Goal: Transaction & Acquisition: Purchase product/service

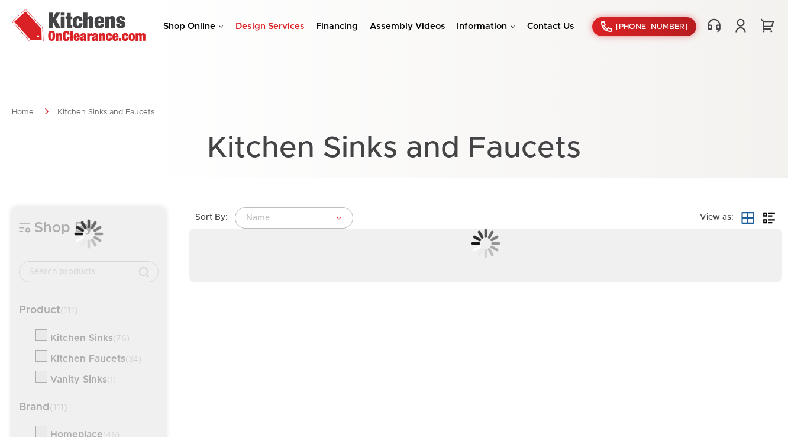
click at [272, 29] on link "Design Services" at bounding box center [269, 26] width 69 height 9
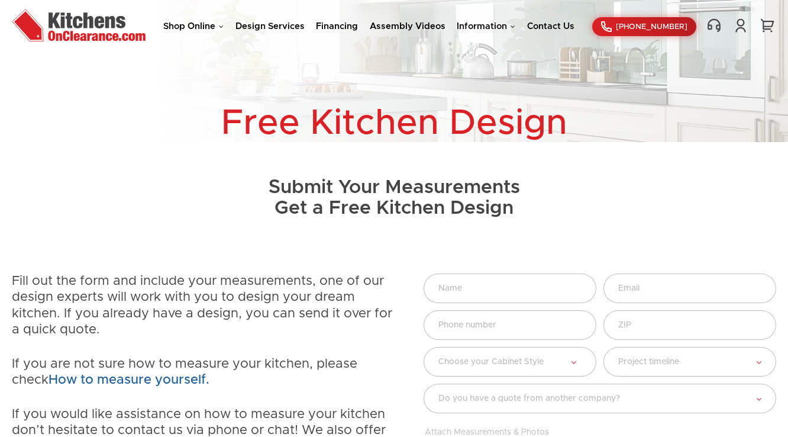
click at [204, 31] on li "Shop Online Kitchen Cabinets Kitchen Sinks & Faucets Knobs & Handles Bathroom P…" at bounding box center [193, 26] width 60 height 11
click at [213, 25] on link "Shop Online" at bounding box center [193, 26] width 60 height 9
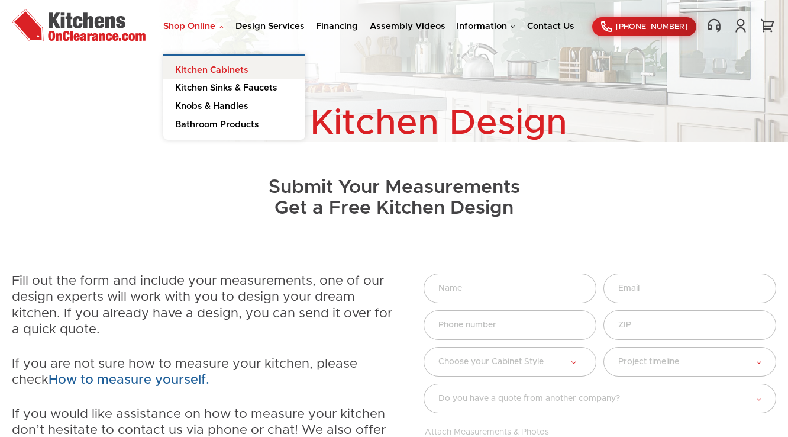
click at [212, 68] on link "Kitchen Cabinets" at bounding box center [234, 68] width 142 height 24
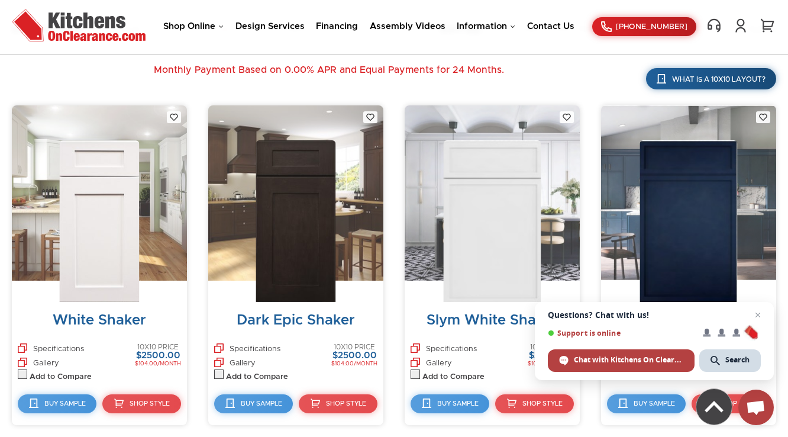
scroll to position [426, 0]
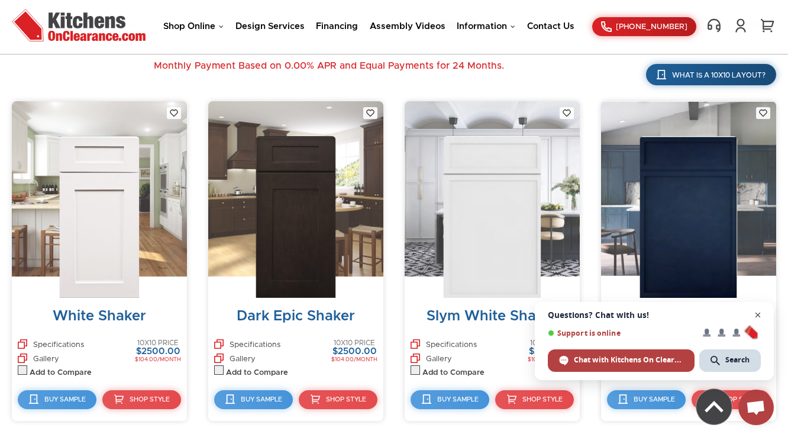
click at [760, 315] on span "Close chat" at bounding box center [758, 315] width 15 height 15
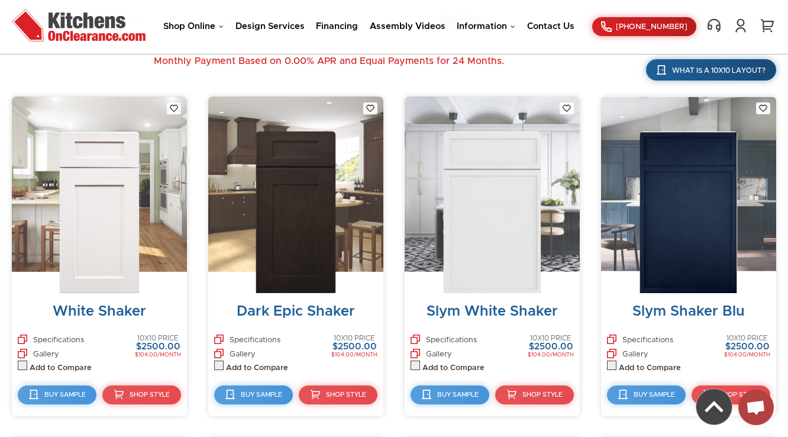
scroll to position [379, 0]
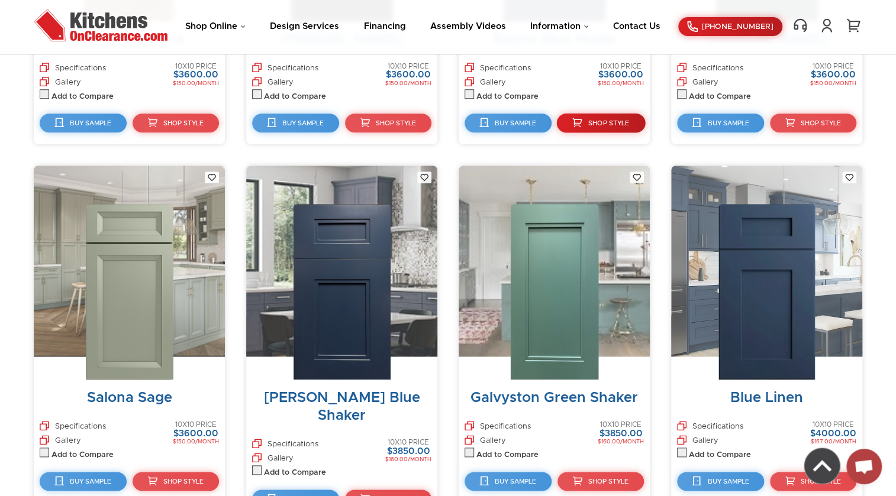
scroll to position [5903, 0]
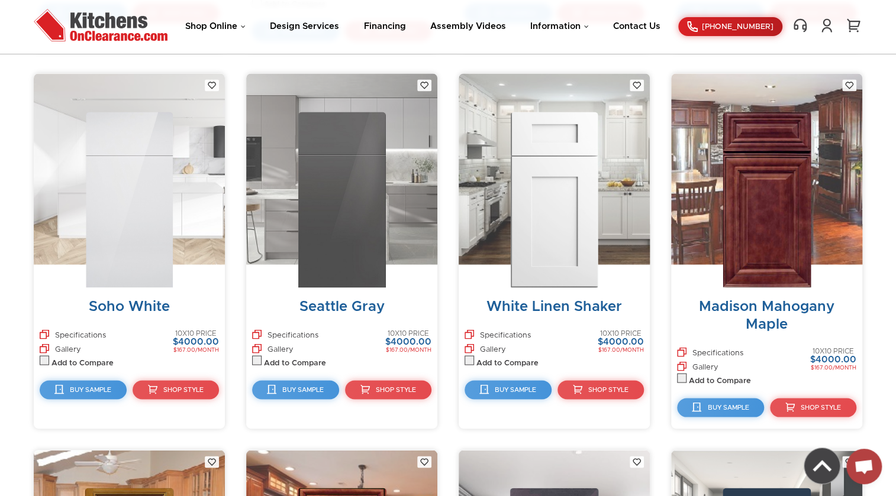
click at [531, 188] on img at bounding box center [554, 200] width 88 height 176
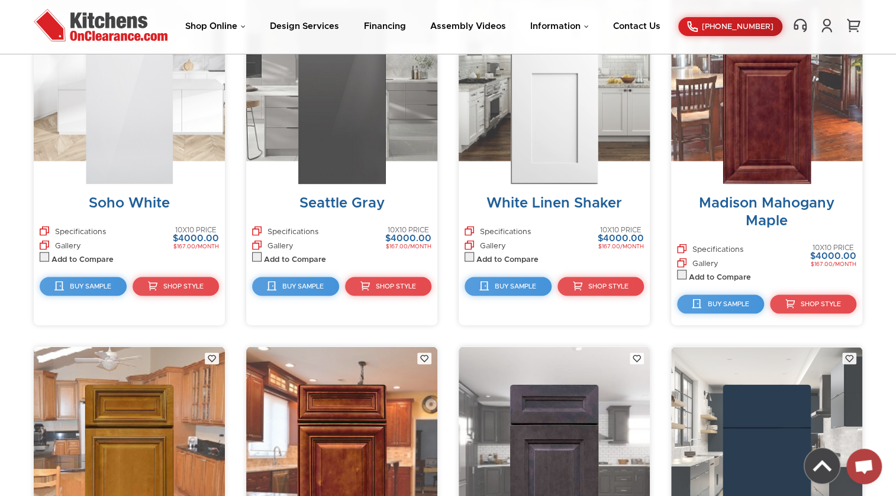
scroll to position [6011, 0]
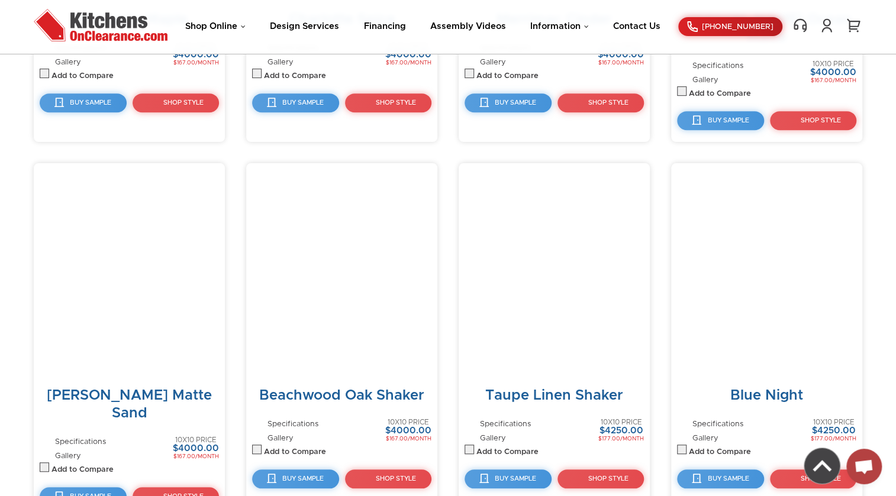
scroll to position [7660, 0]
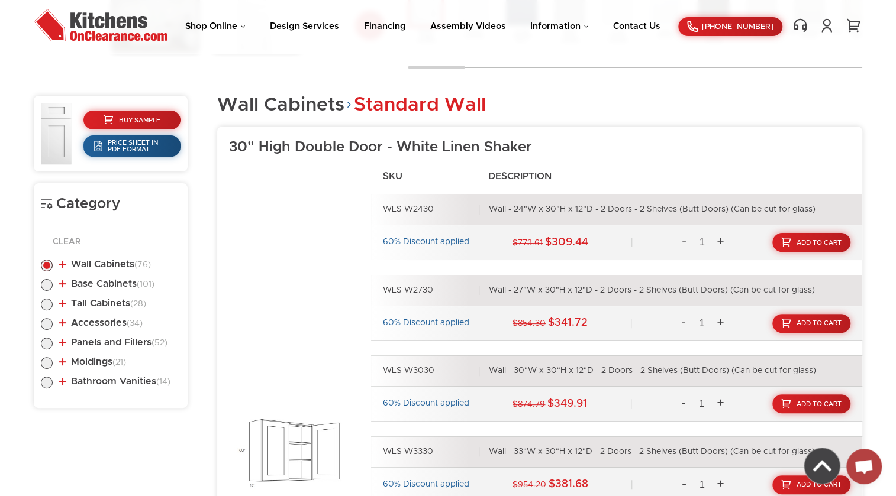
scroll to position [496, 0]
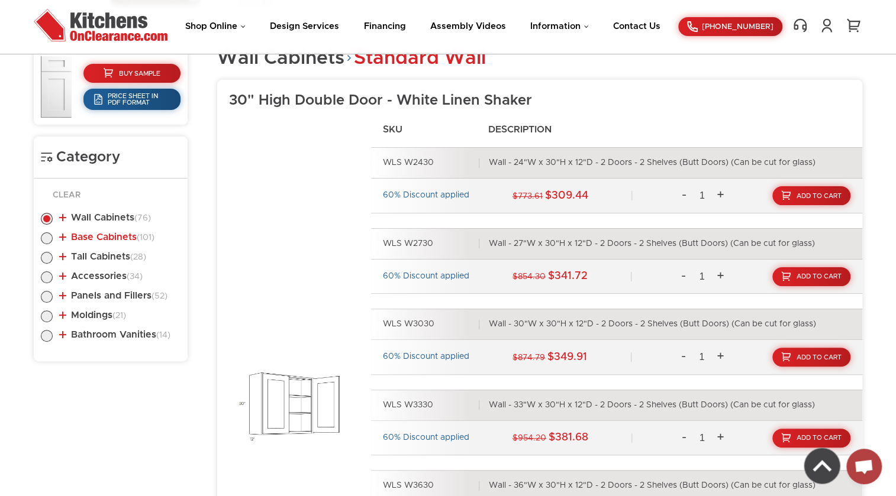
click at [121, 241] on link "Base Cabinets (101)" at bounding box center [106, 236] width 95 height 9
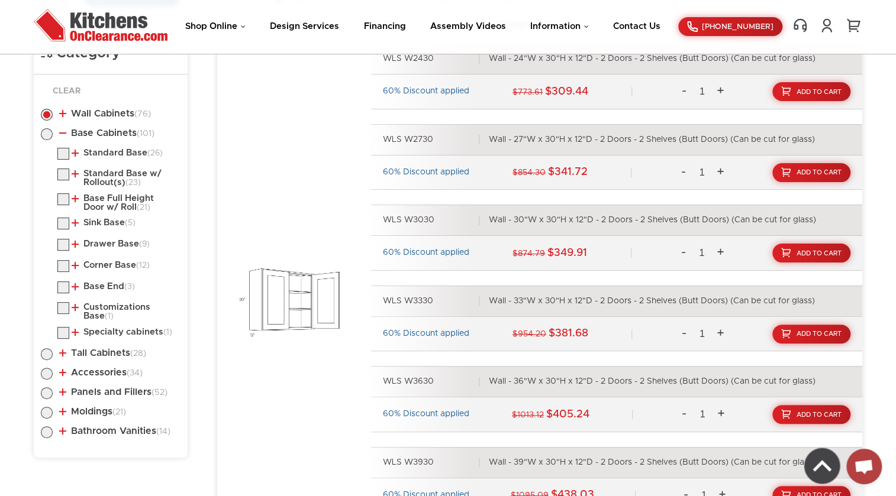
scroll to position [603, 0]
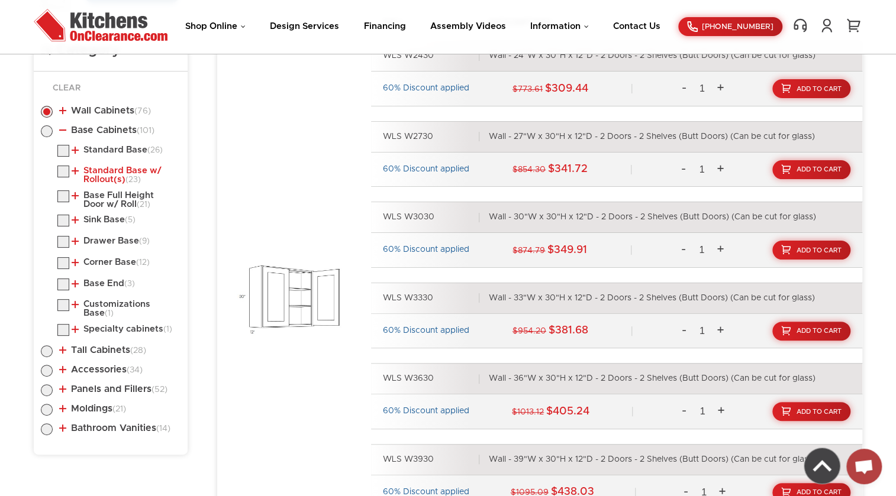
click at [108, 167] on link "Standard Base w/ Rollout(s) (23)" at bounding box center [124, 175] width 104 height 18
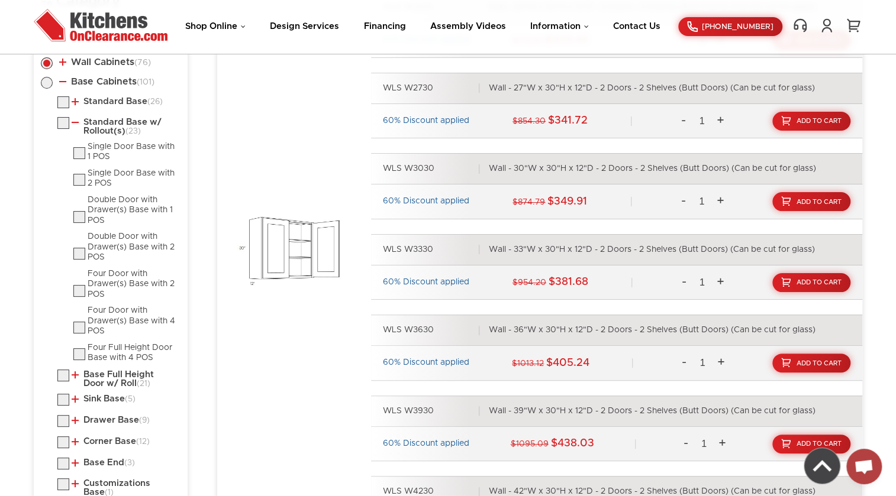
scroll to position [657, 0]
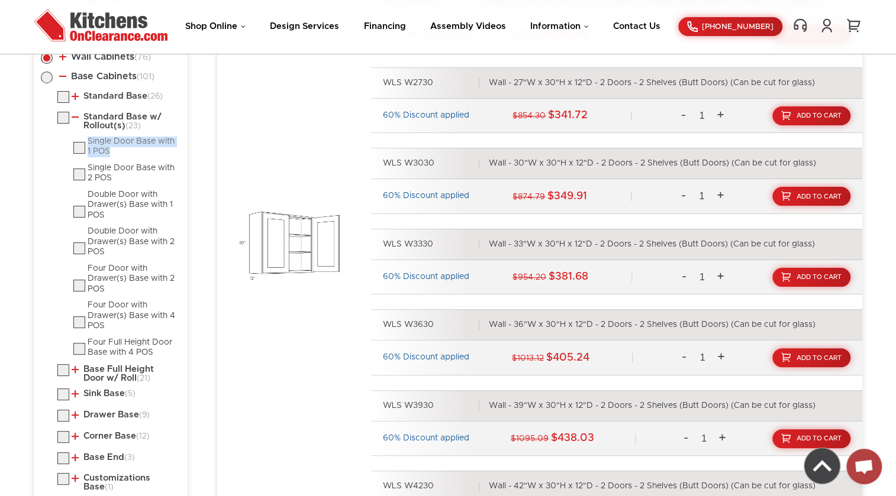
drag, startPoint x: 111, startPoint y: 151, endPoint x: 88, endPoint y: 137, distance: 27.6
click at [88, 137] on div "Single Door Base with 1 POS" at bounding box center [132, 147] width 88 height 21
checkbox input "false"
radio input "false"
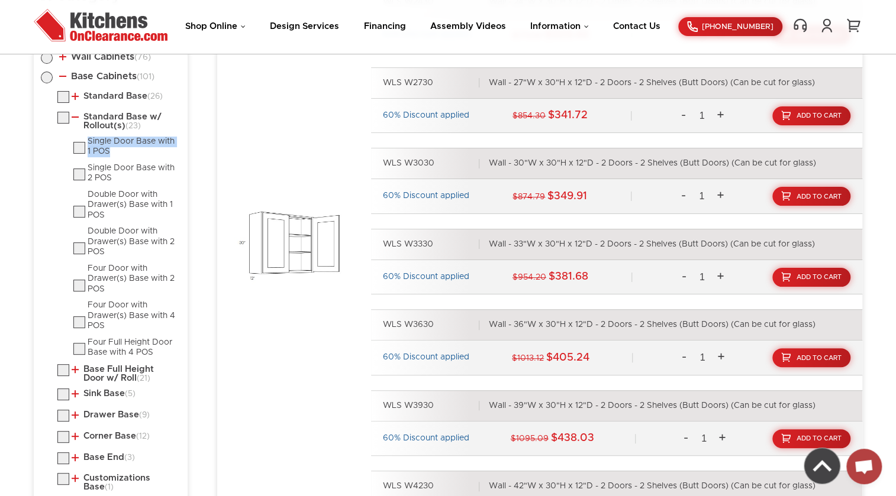
radio input "false"
checkbox input "false"
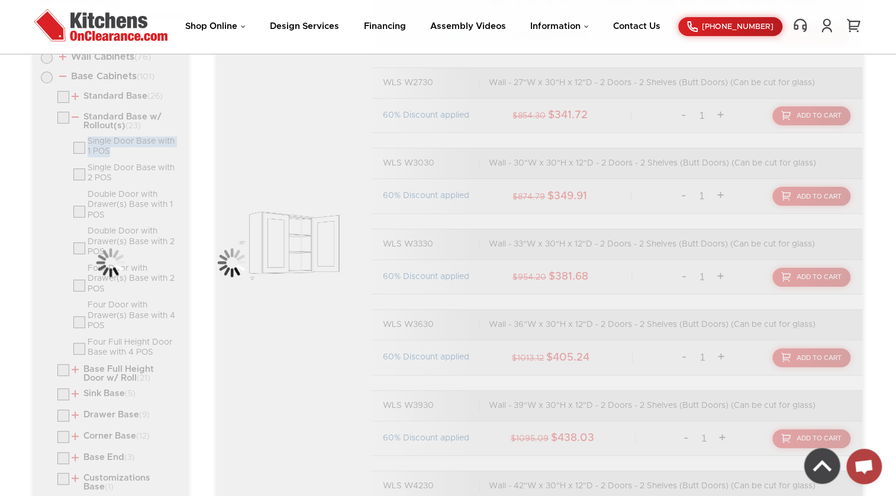
copy div "Single Door Base with 1 POS"
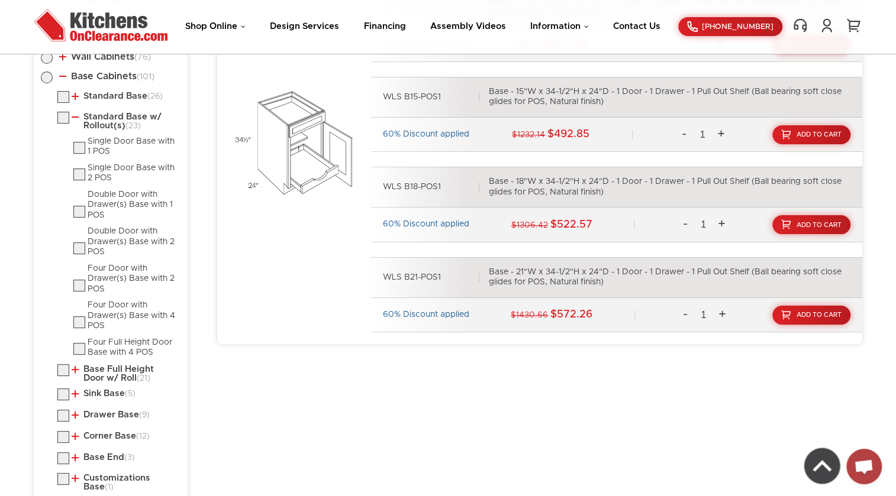
click at [461, 351] on div "Base Cabinets Standard Base w/ Rollout(s) Single Door Base with 1 POS - White L…" at bounding box center [539, 128] width 645 height 480
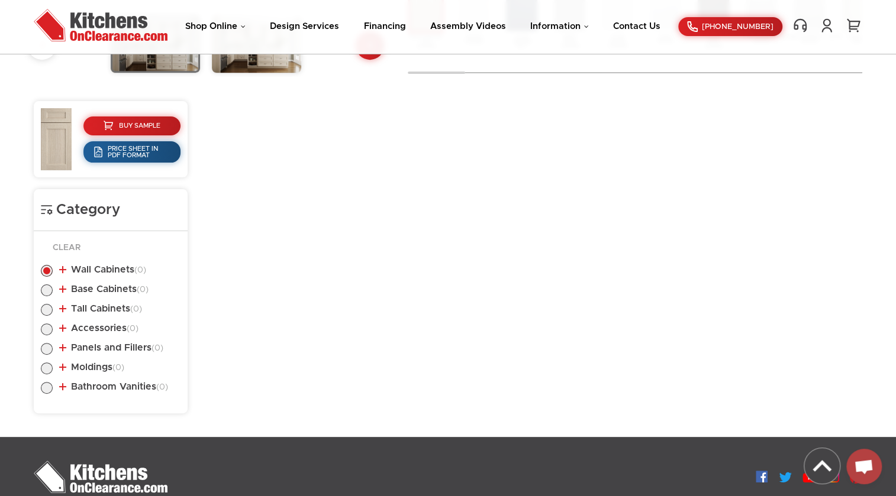
scroll to position [430, 0]
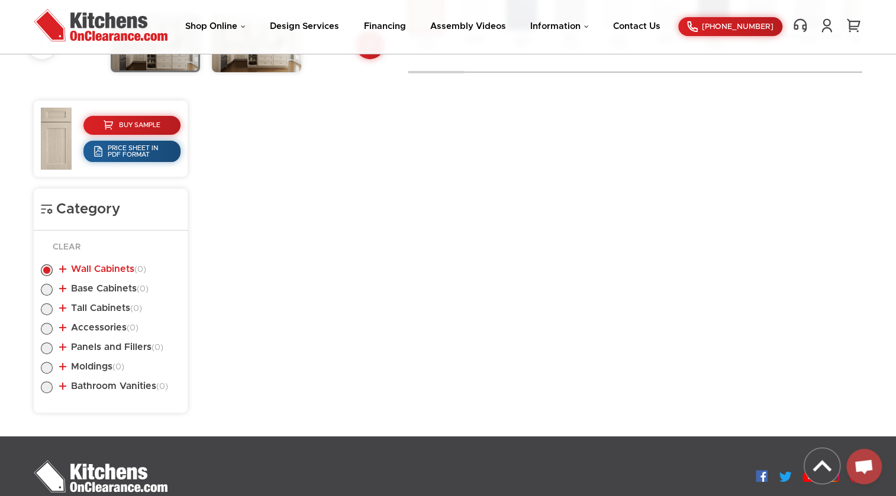
click at [92, 270] on link "Wall Cabinets (0)" at bounding box center [102, 268] width 87 height 9
click at [122, 257] on ul "Wall Cabinets (0) Base Cabinets (0) Tall Cabinets (0) Accessories (0) (0)" at bounding box center [111, 327] width 140 height 148
click at [120, 268] on link "Wall Cabinets (0)" at bounding box center [102, 268] width 87 height 9
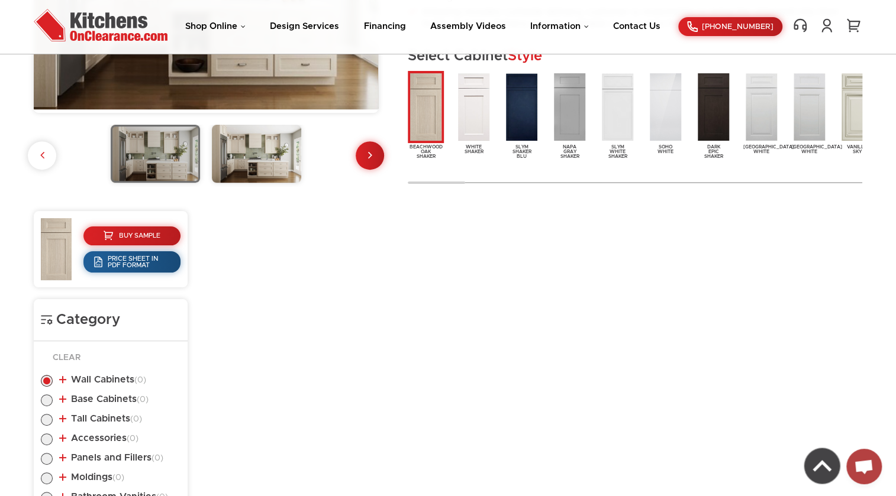
scroll to position [215, 0]
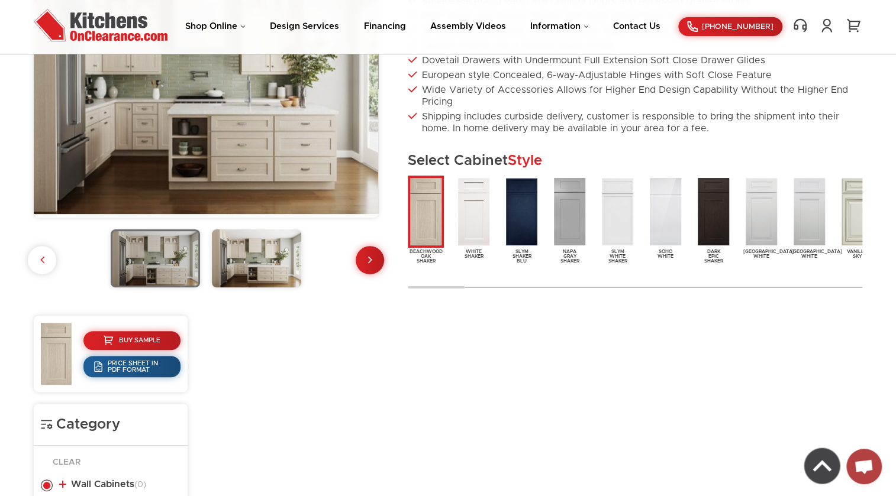
click at [240, 256] on img at bounding box center [256, 259] width 89 height 58
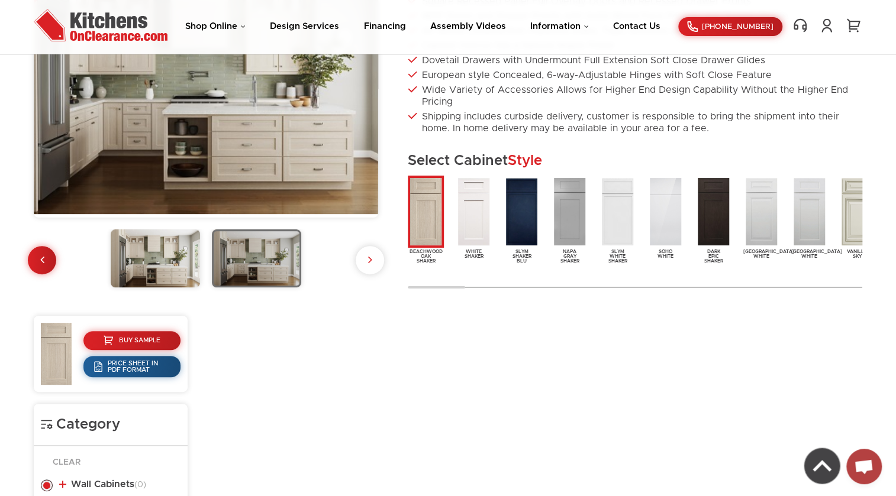
click at [156, 273] on img at bounding box center [155, 259] width 89 height 58
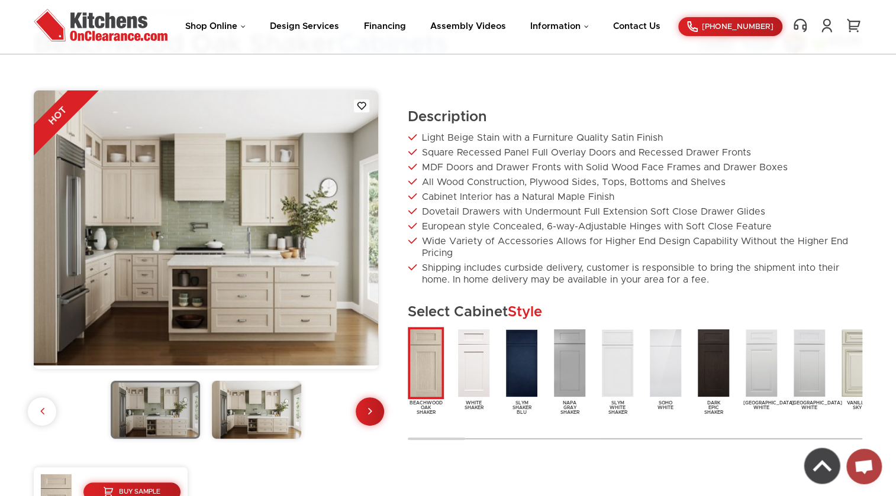
scroll to position [53, 0]
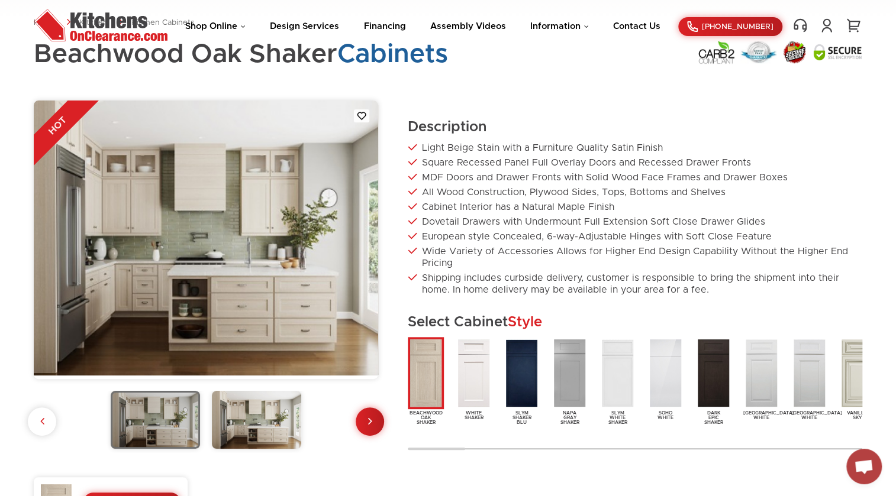
click at [233, 399] on img at bounding box center [256, 420] width 89 height 58
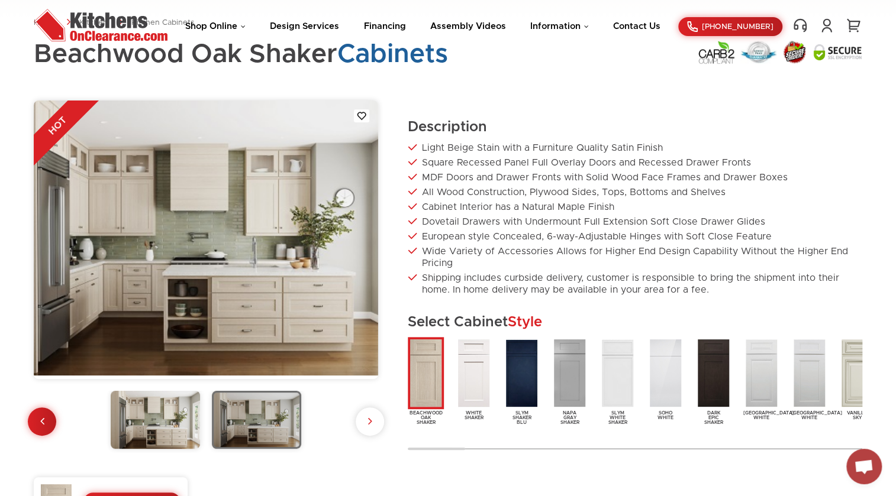
click at [163, 408] on img at bounding box center [155, 420] width 89 height 58
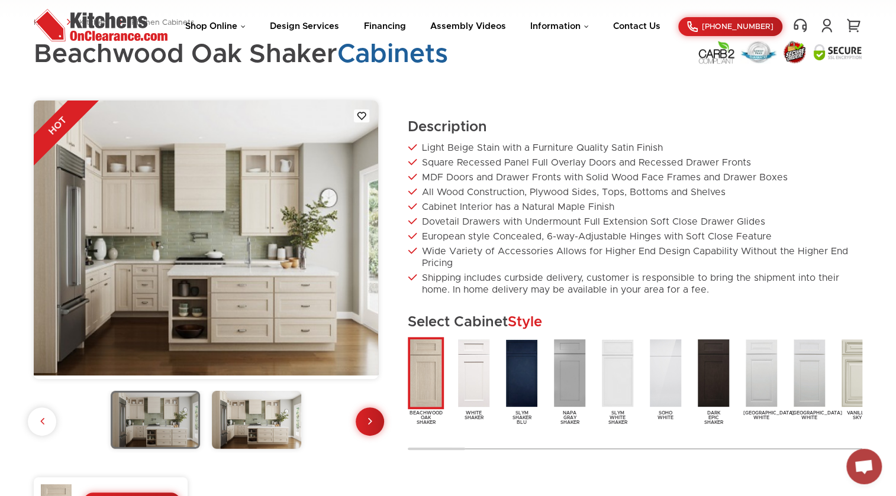
click at [264, 418] on img at bounding box center [256, 420] width 89 height 58
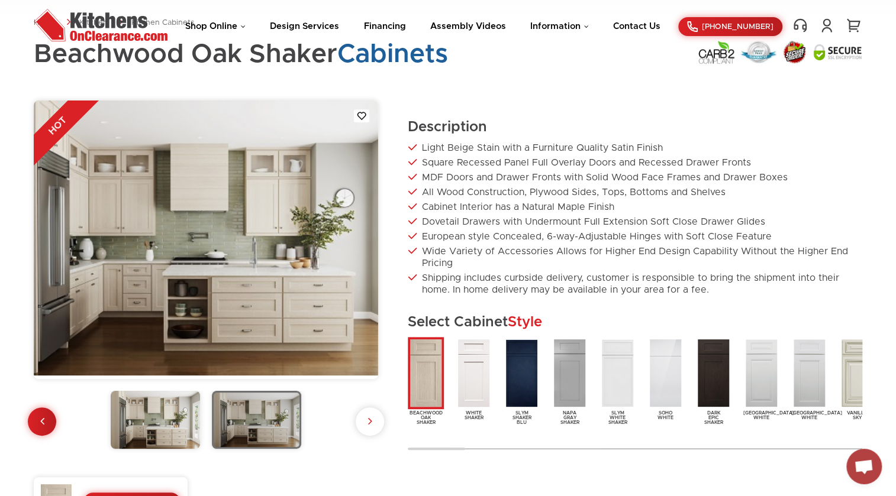
click at [189, 412] on img at bounding box center [155, 420] width 89 height 58
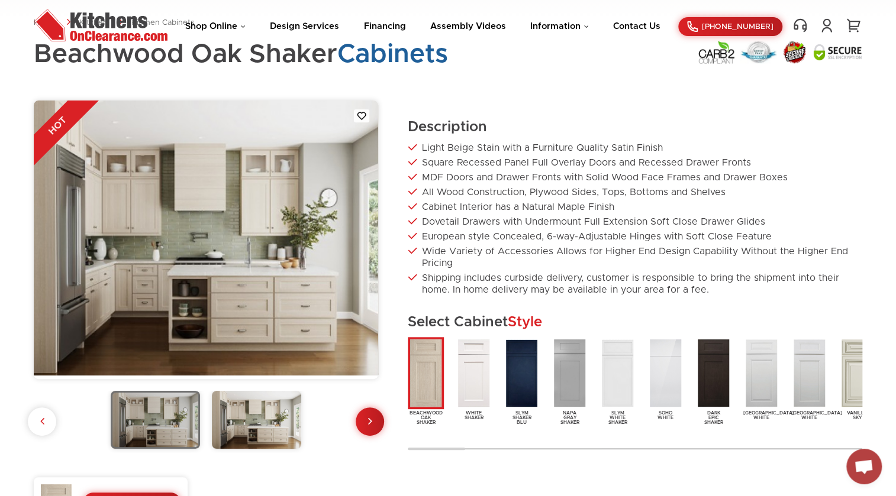
click at [272, 411] on img at bounding box center [256, 420] width 89 height 58
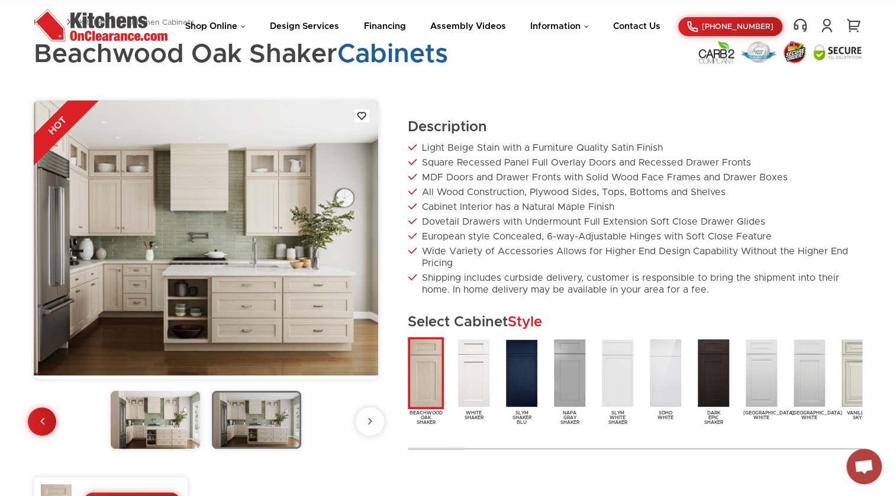
click at [154, 412] on img at bounding box center [155, 420] width 89 height 58
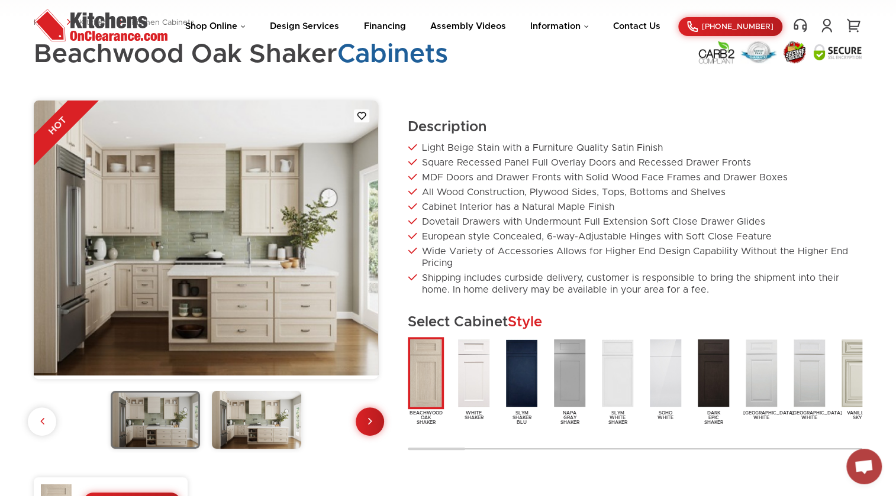
click at [249, 432] on img at bounding box center [256, 420] width 89 height 58
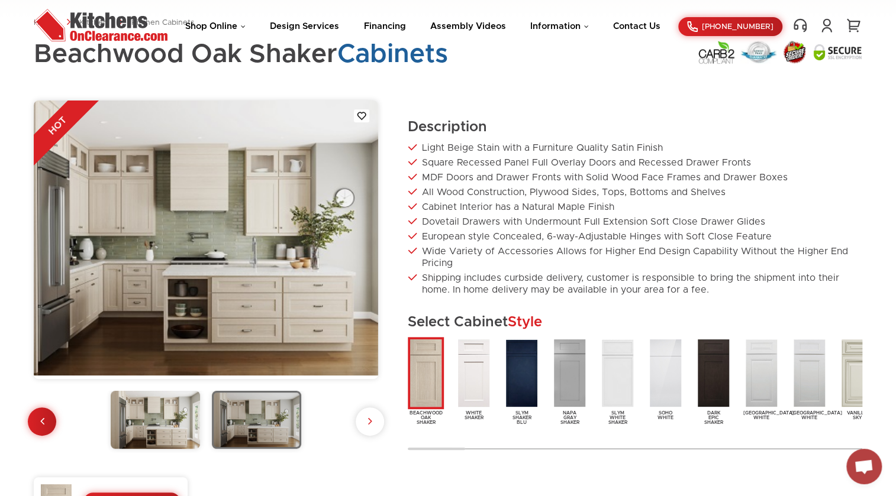
click at [154, 417] on img at bounding box center [155, 420] width 89 height 58
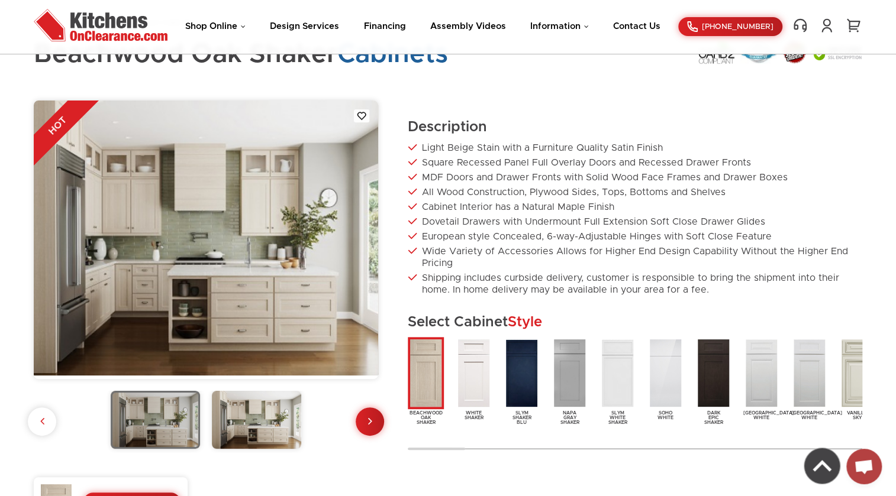
scroll to position [90, 0]
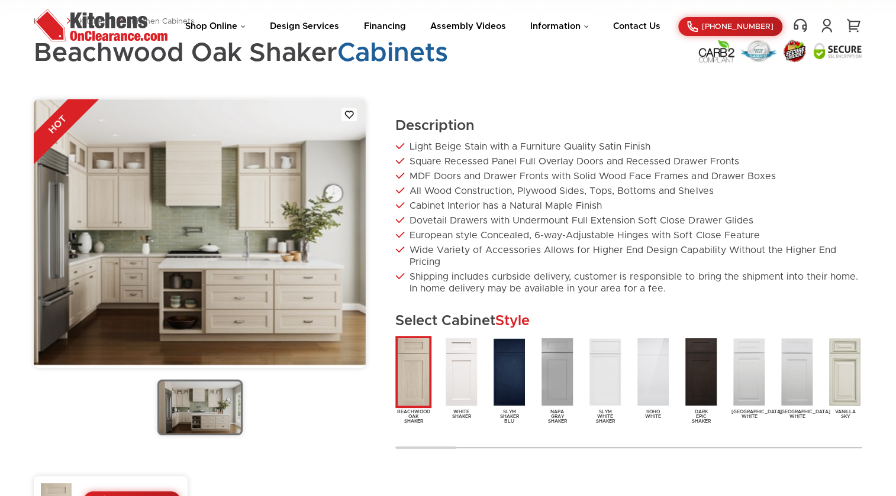
scroll to position [36, 0]
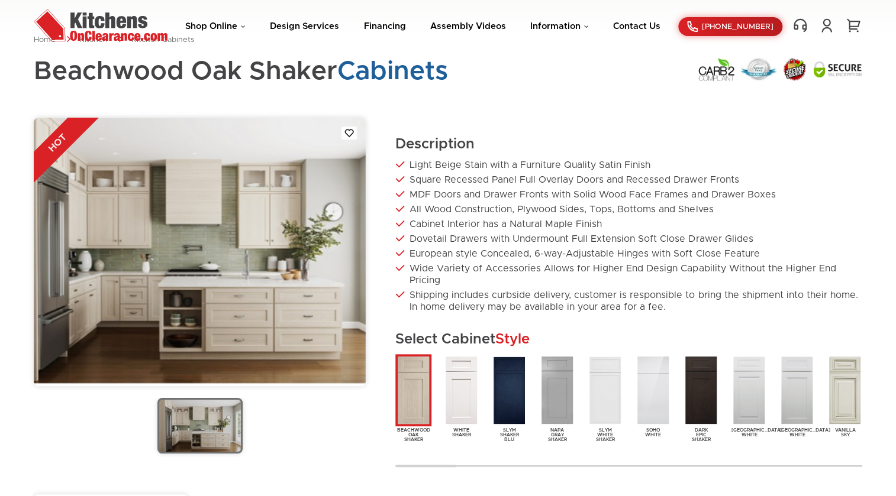
click at [230, 269] on img at bounding box center [200, 251] width 332 height 266
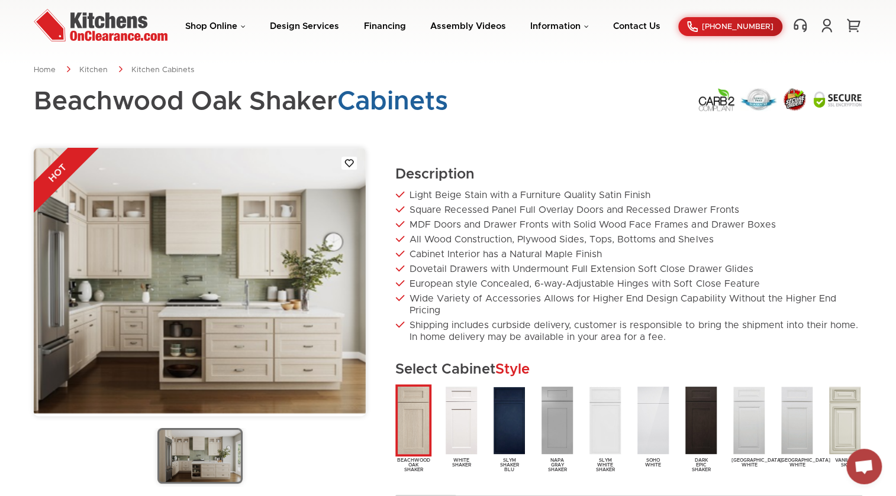
scroll to position [0, 0]
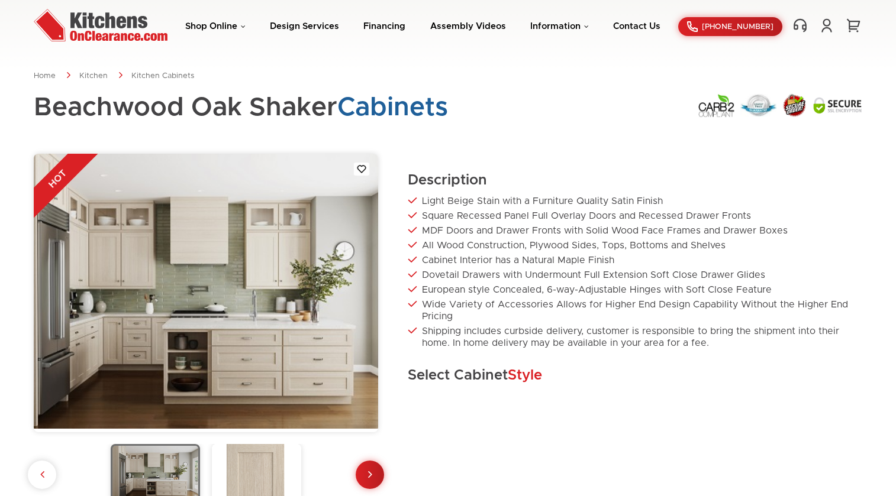
scroll to position [28, 0]
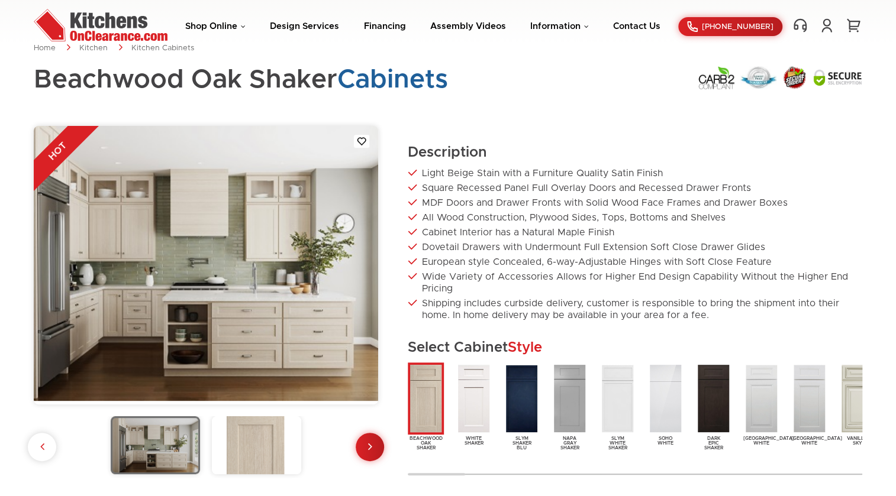
click at [230, 432] on img at bounding box center [256, 445] width 89 height 58
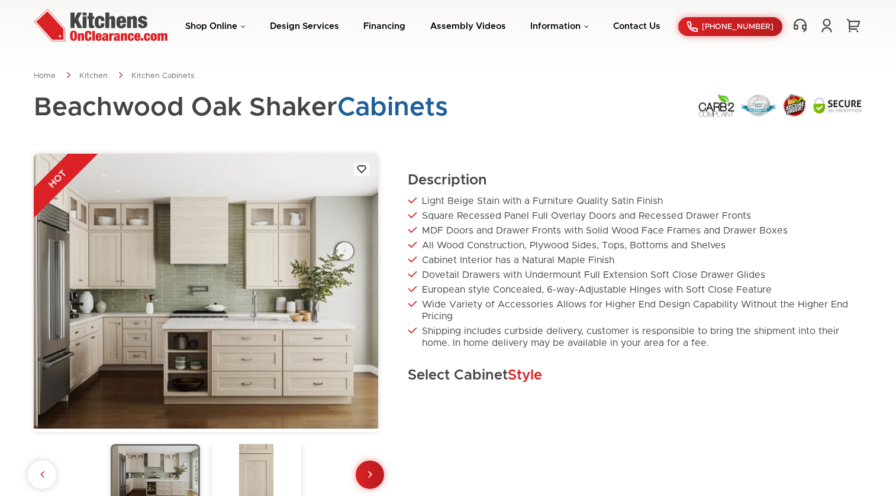
scroll to position [28, 0]
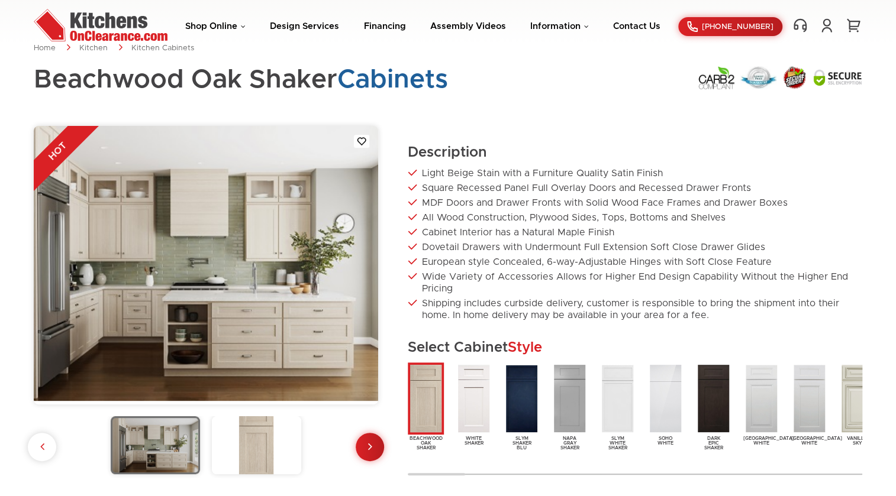
click at [257, 451] on img at bounding box center [256, 445] width 89 height 58
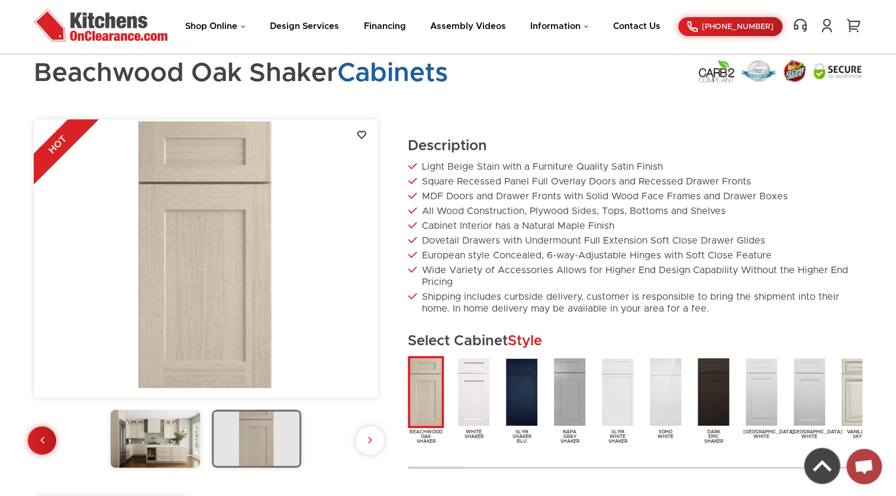
scroll to position [107, 0]
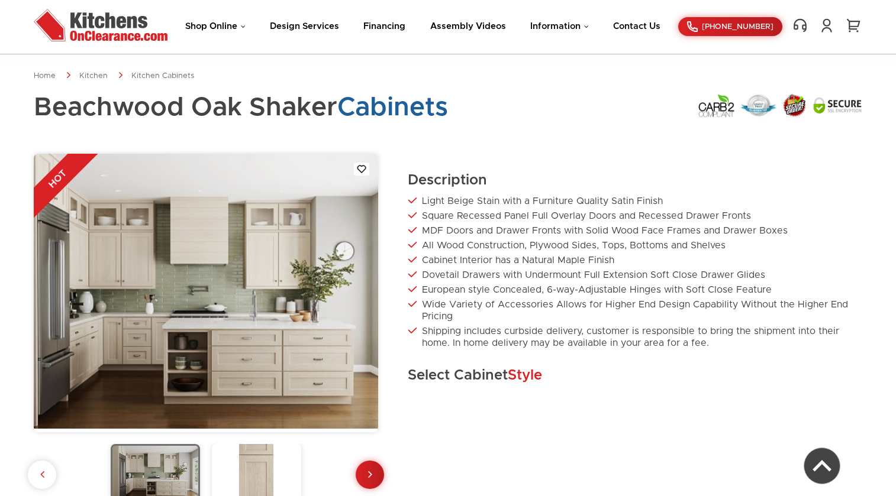
scroll to position [106, 0]
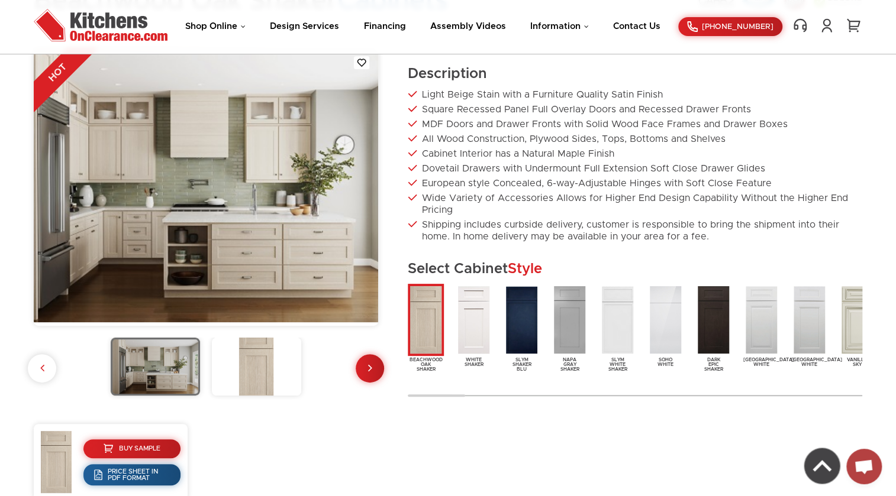
click at [240, 356] on img at bounding box center [256, 367] width 89 height 58
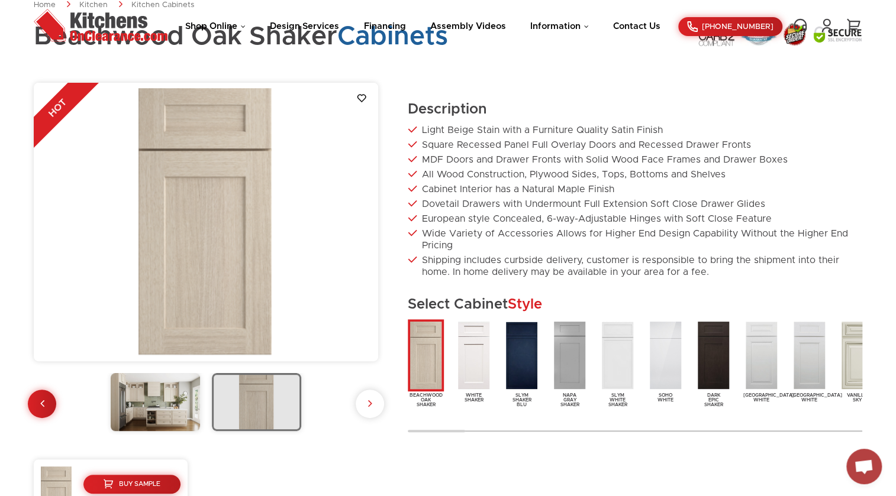
scroll to position [53, 0]
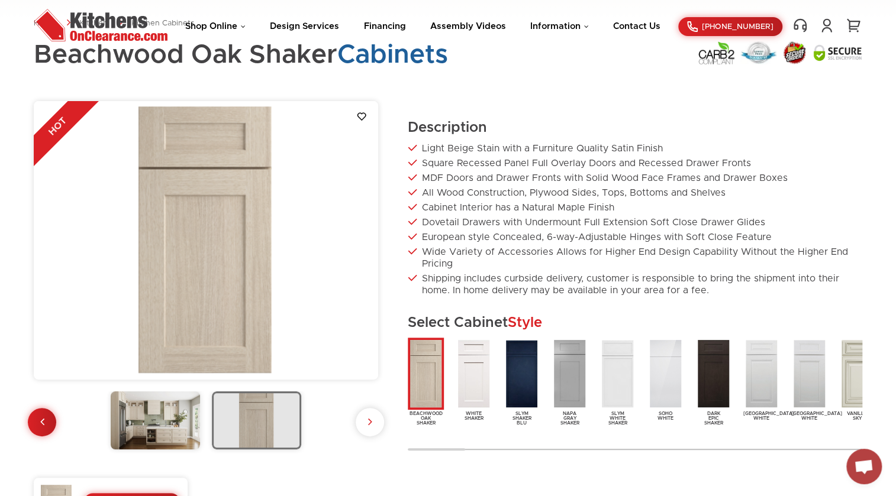
click at [169, 431] on img at bounding box center [155, 421] width 89 height 58
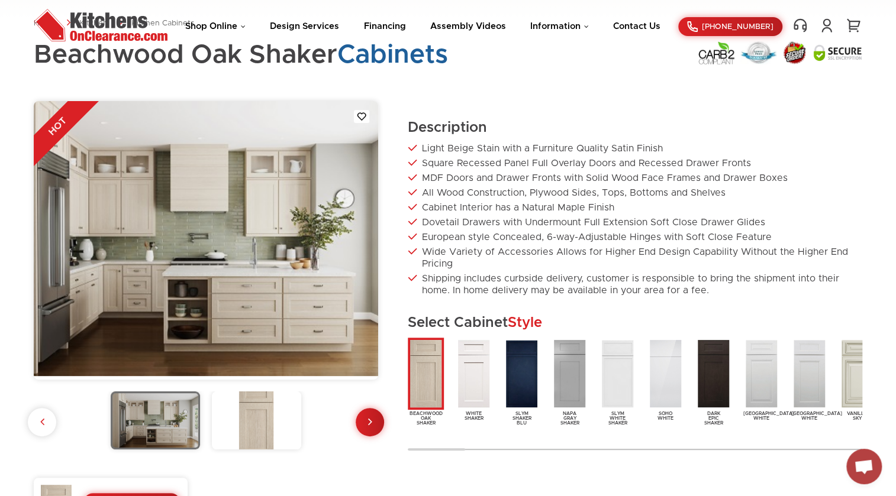
click at [248, 425] on img at bounding box center [256, 421] width 89 height 58
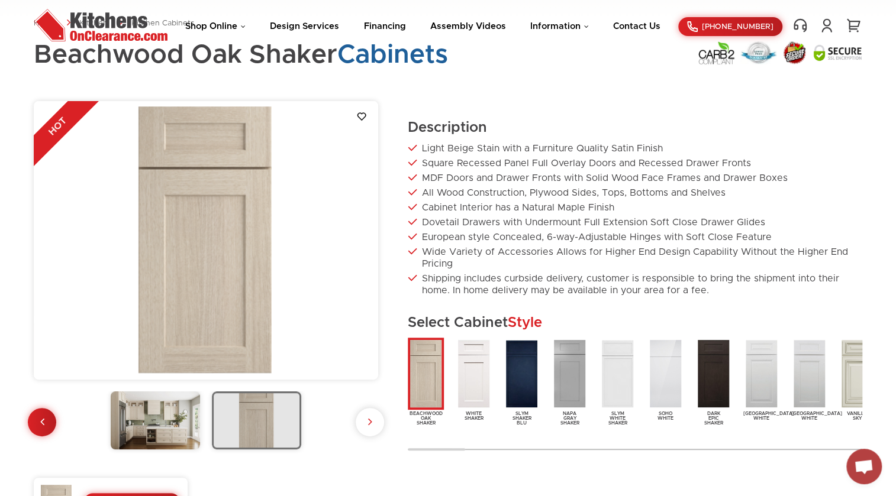
click at [156, 426] on img at bounding box center [155, 421] width 89 height 58
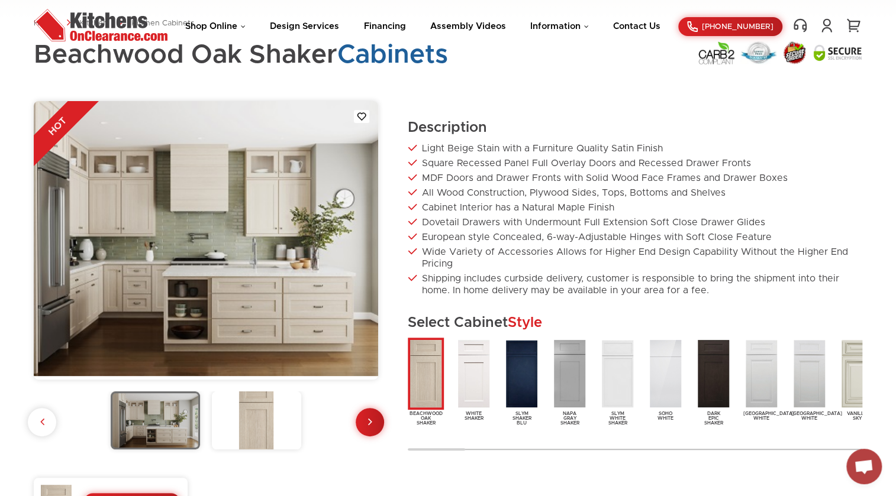
click at [251, 437] on img at bounding box center [256, 421] width 89 height 58
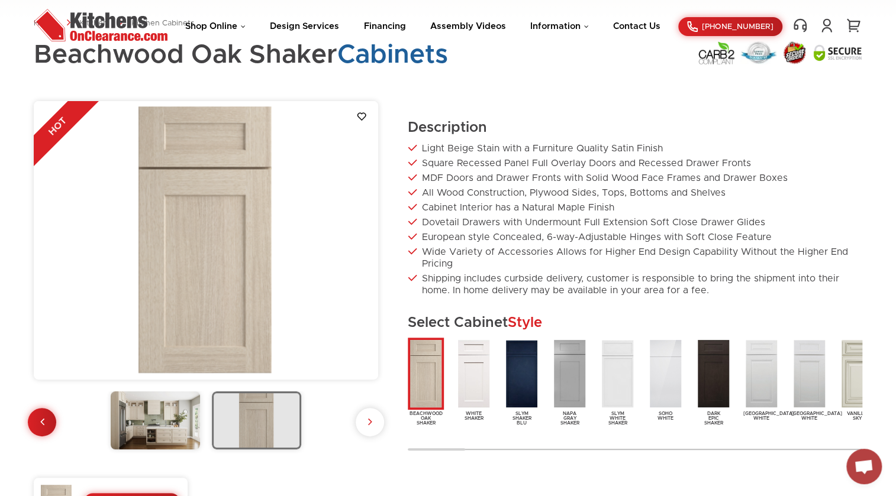
click at [156, 424] on img at bounding box center [155, 421] width 89 height 58
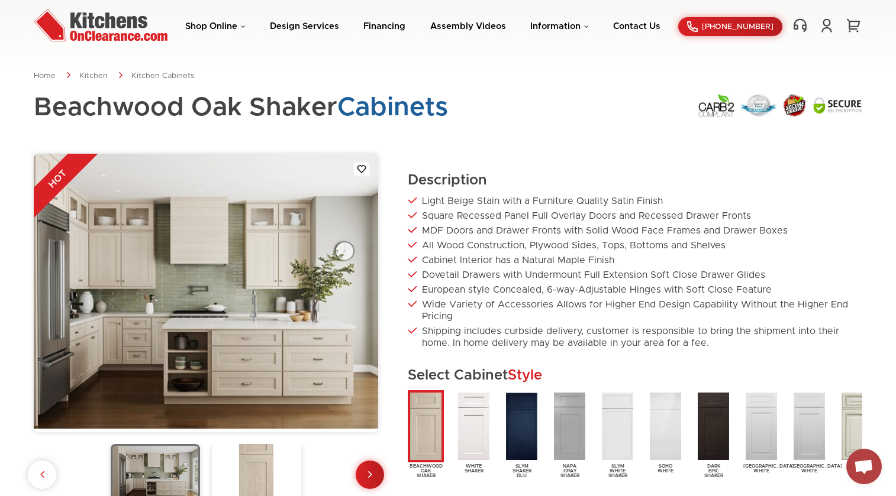
scroll to position [53, 0]
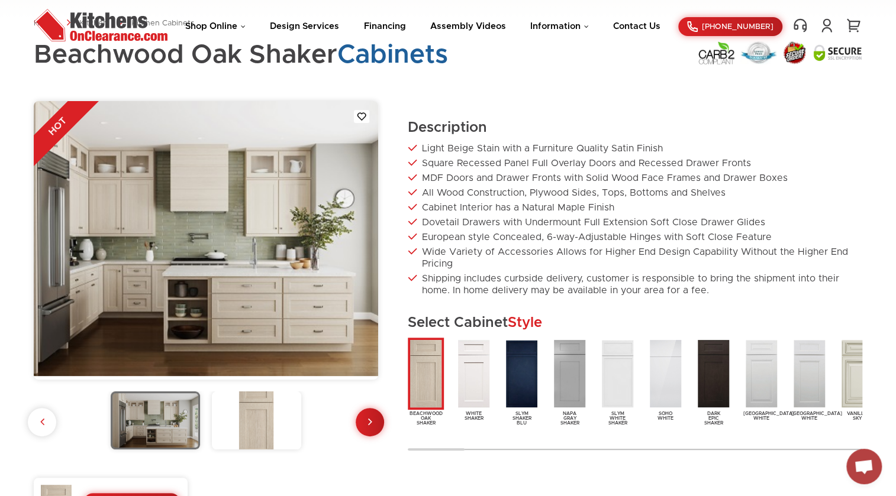
click at [243, 444] on img at bounding box center [256, 421] width 89 height 58
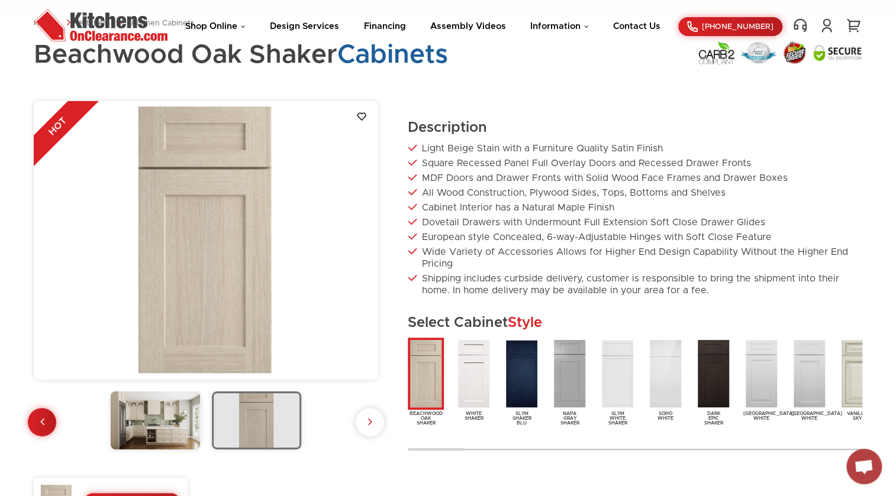
click at [161, 426] on img at bounding box center [155, 421] width 89 height 58
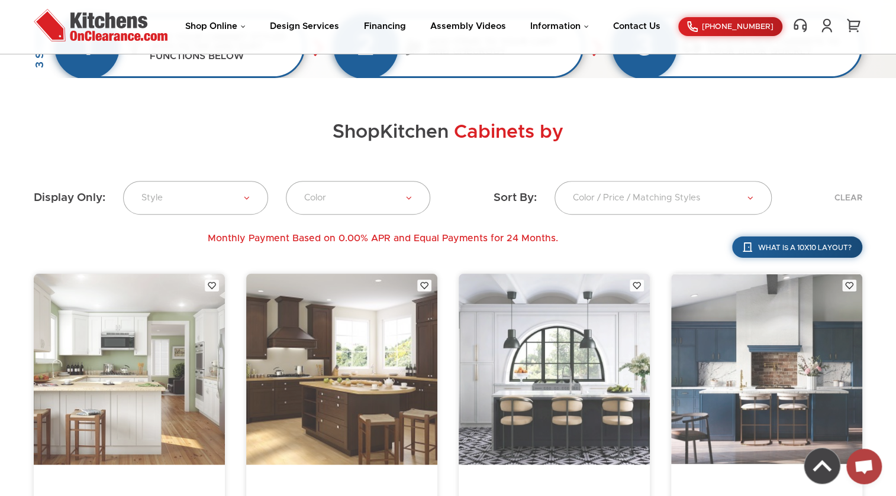
scroll to position [7713, 0]
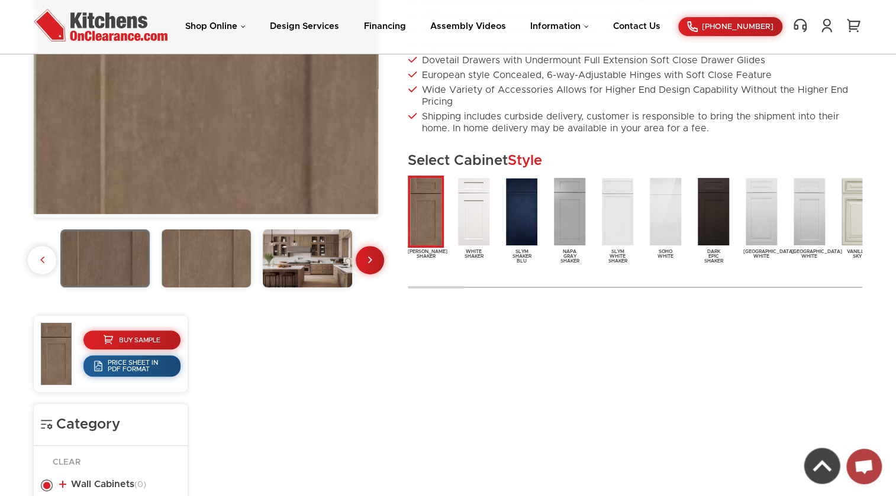
click at [312, 263] on img at bounding box center [307, 259] width 89 height 58
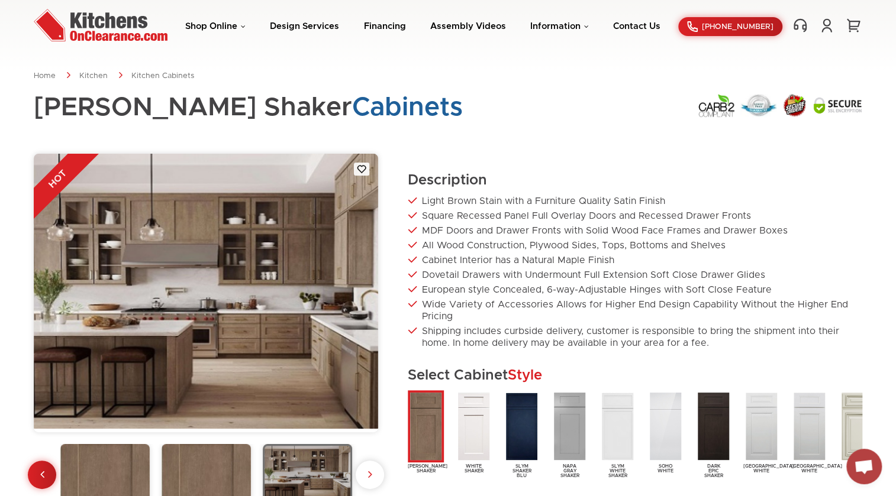
click at [196, 459] on img at bounding box center [205, 473] width 89 height 58
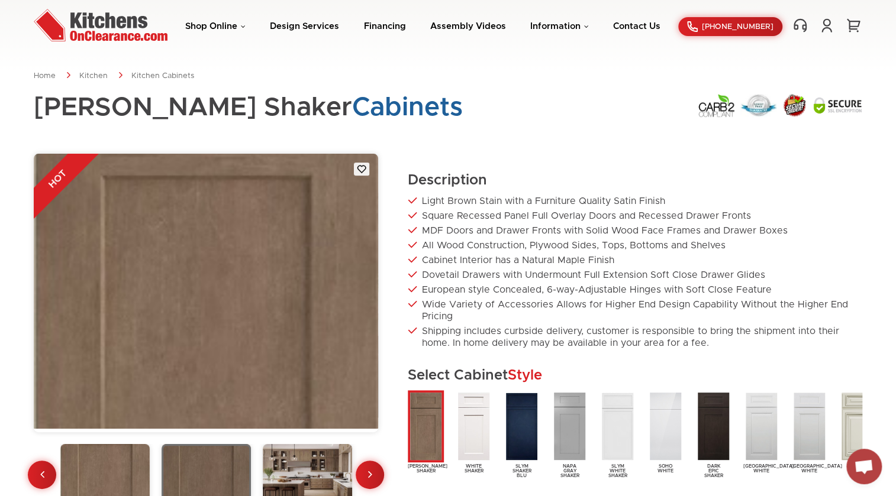
click at [92, 457] on img at bounding box center [104, 473] width 89 height 58
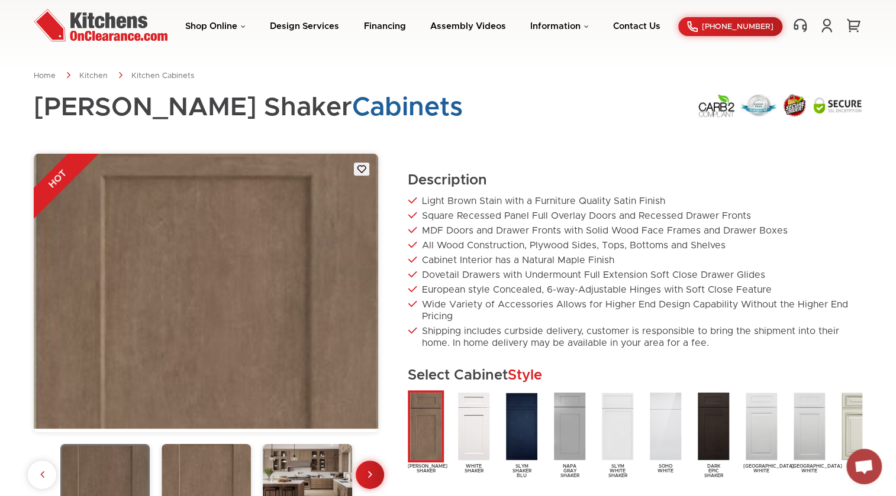
click at [188, 438] on div "HOT" at bounding box center [206, 331] width 344 height 354
click at [197, 451] on img at bounding box center [205, 473] width 89 height 58
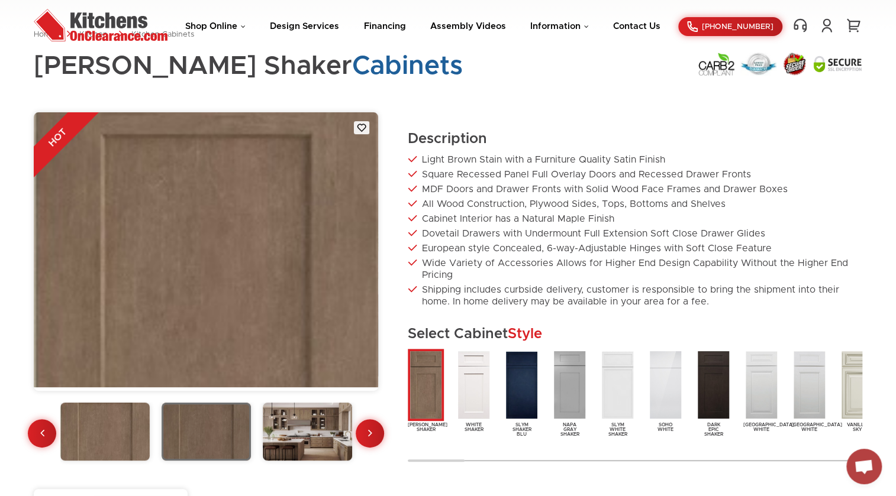
scroll to position [53, 0]
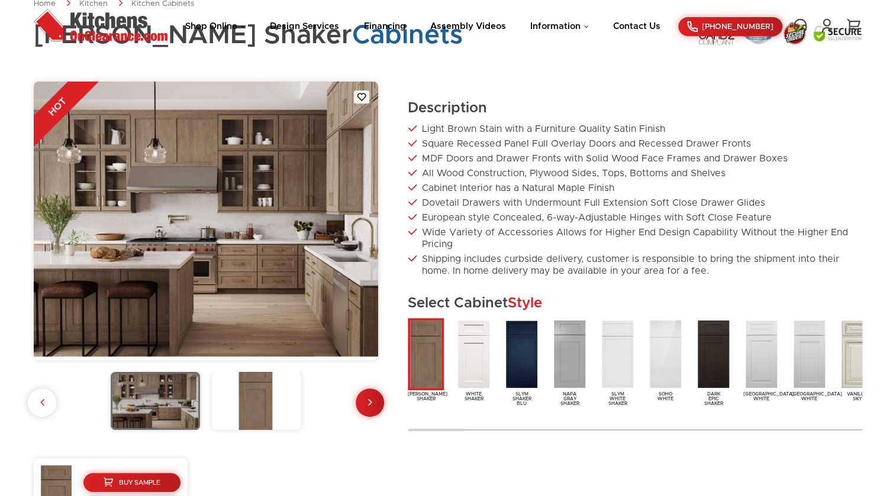
scroll to position [53, 0]
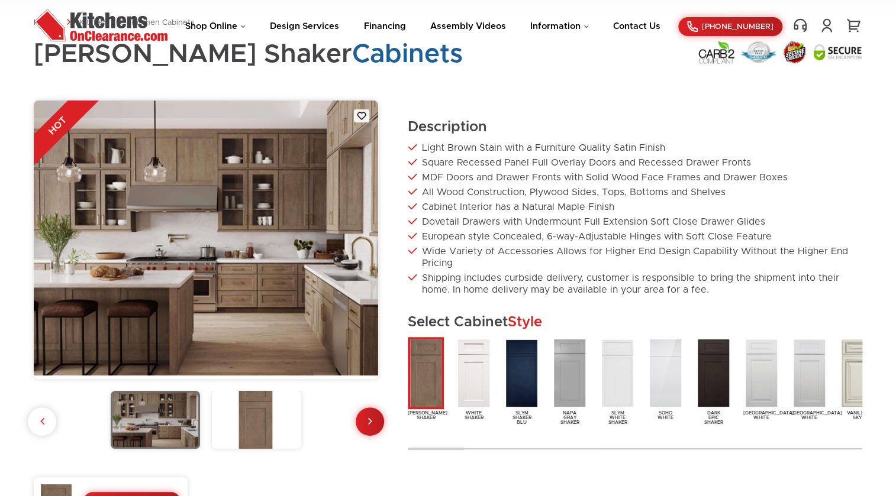
click at [254, 400] on img at bounding box center [256, 420] width 89 height 58
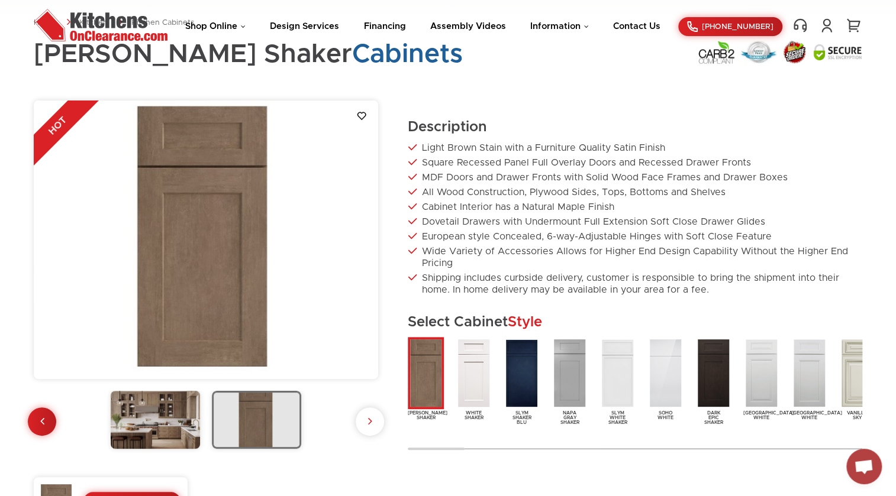
click at [162, 420] on img at bounding box center [155, 420] width 89 height 58
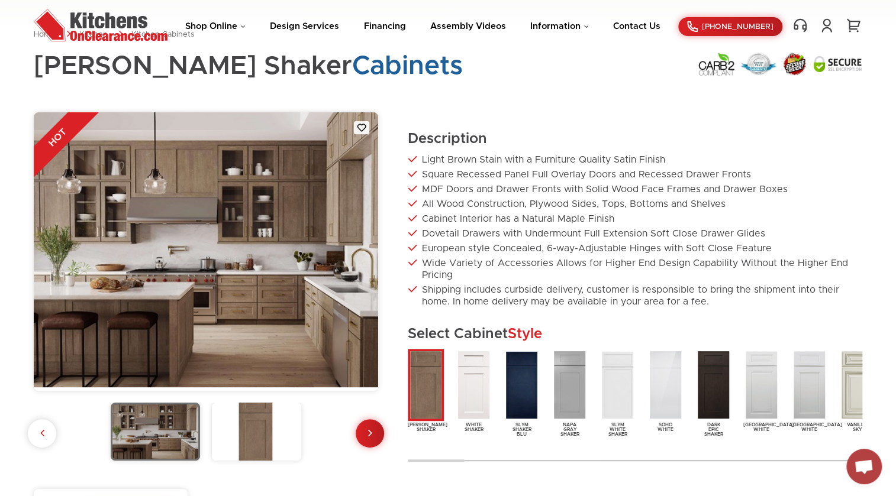
scroll to position [0, 0]
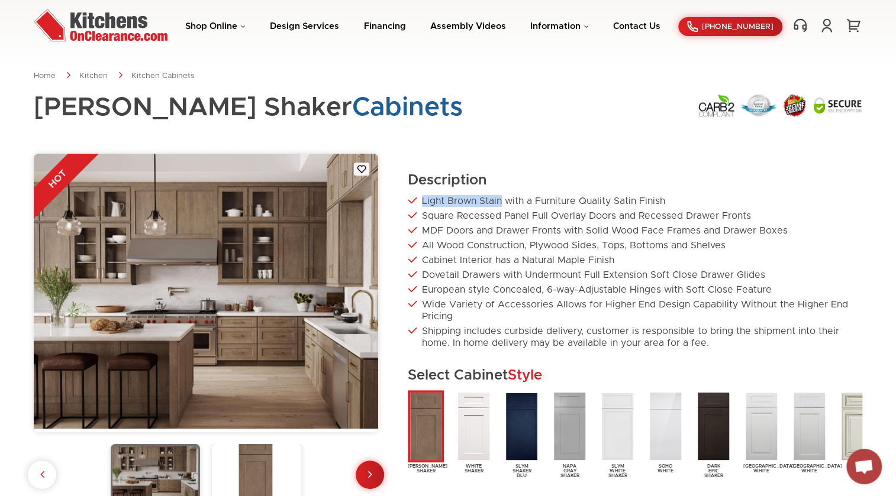
drag, startPoint x: 421, startPoint y: 199, endPoint x: 500, endPoint y: 197, distance: 79.3
click at [500, 197] on li "Light Brown Stain with a Furniture Quality Satin Finish" at bounding box center [635, 201] width 454 height 12
copy li "Light Brown Stain"
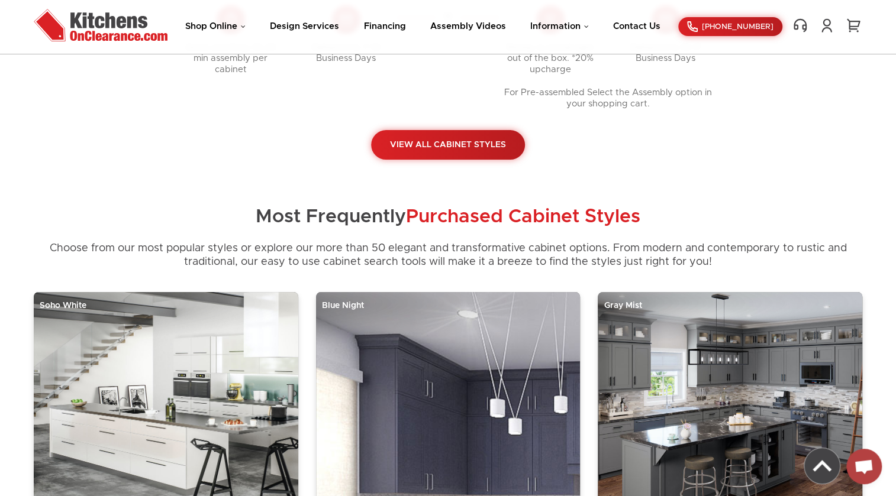
scroll to position [430, 0]
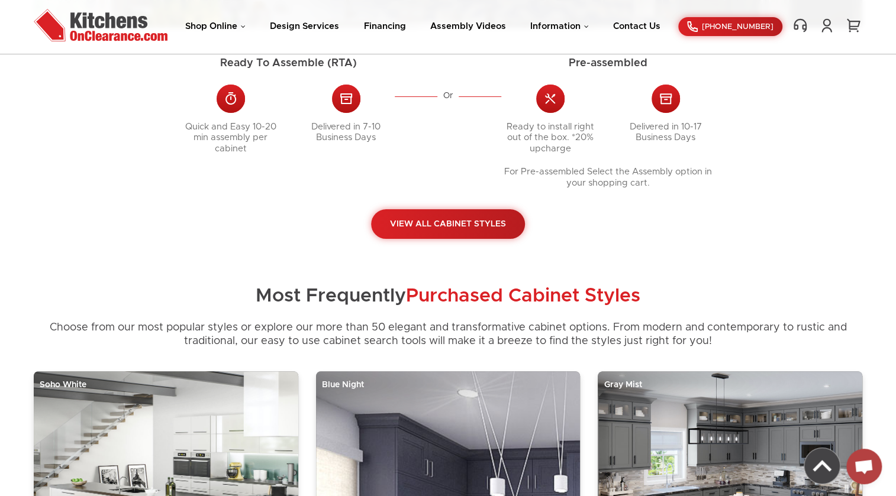
scroll to position [376, 0]
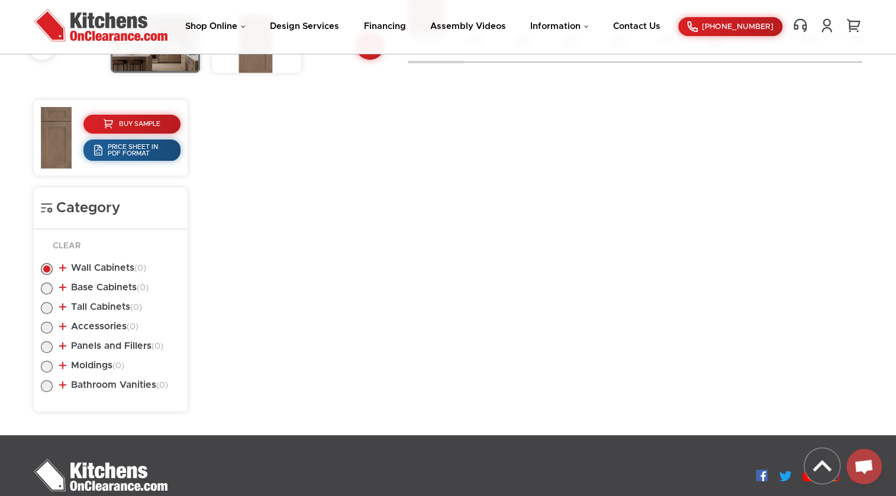
scroll to position [430, 0]
